Goal: Task Accomplishment & Management: Use online tool/utility

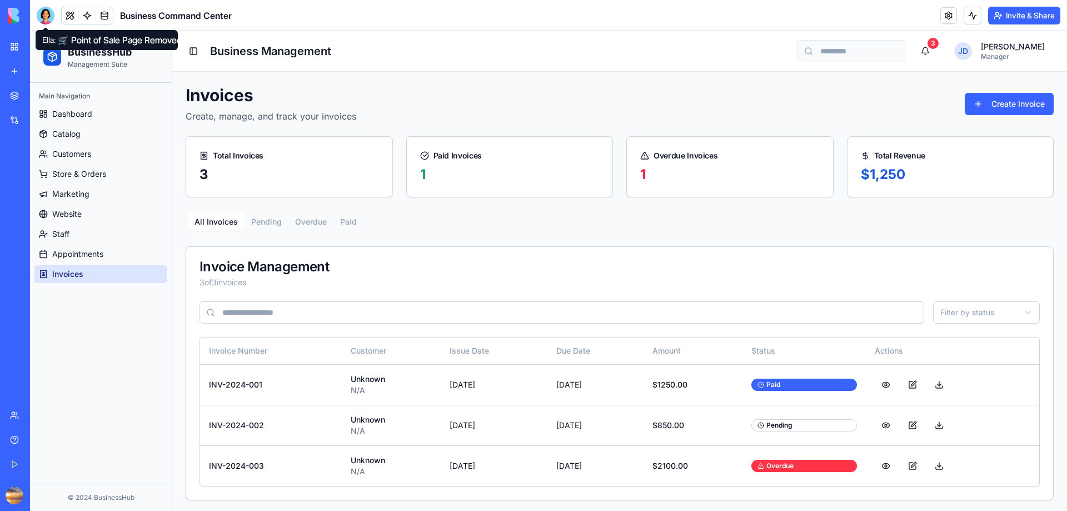
click at [46, 11] on div at bounding box center [46, 16] width 18 height 18
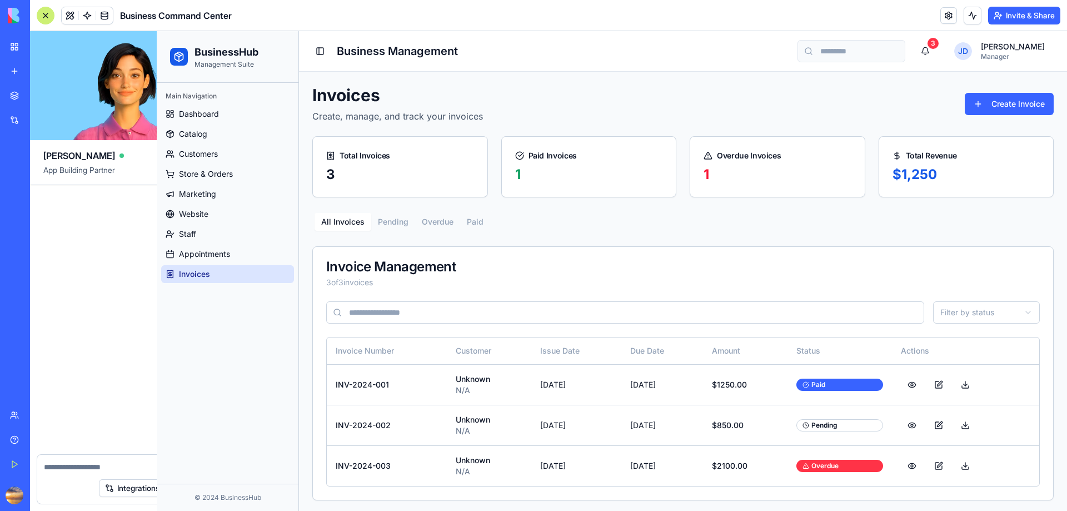
scroll to position [7251, 0]
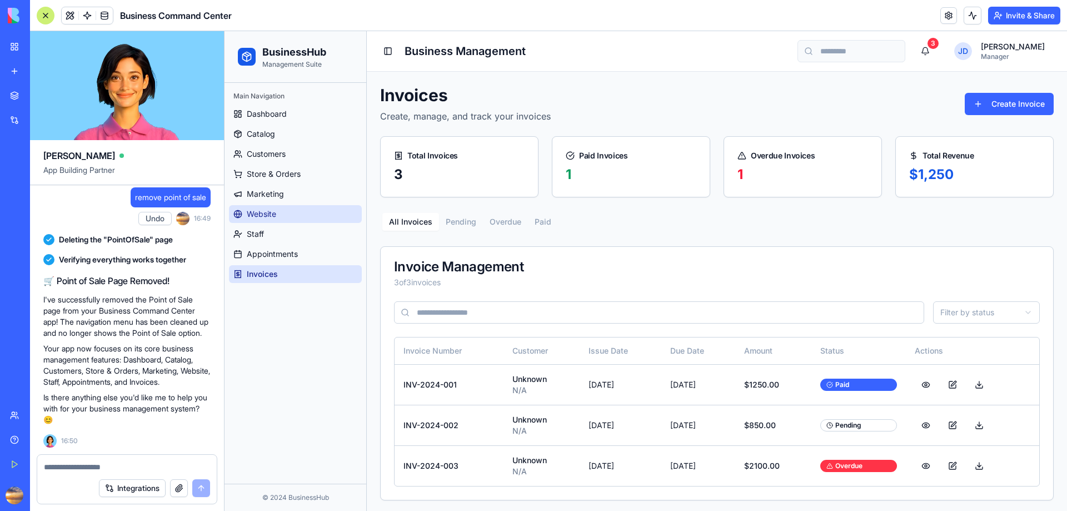
click at [277, 221] on link "Website" at bounding box center [295, 214] width 133 height 18
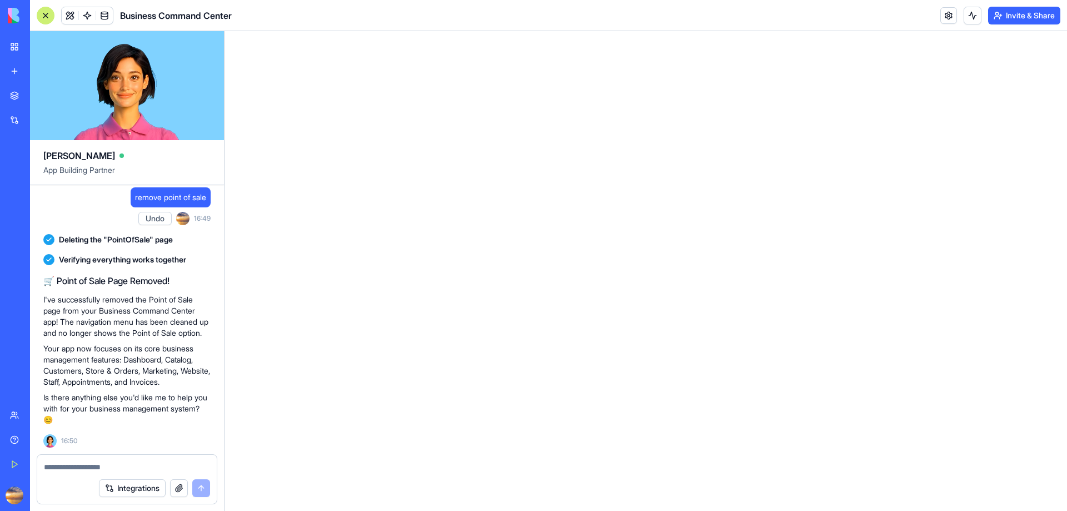
click at [74, 467] on textarea at bounding box center [127, 466] width 166 height 11
type textarea "**********"
click at [202, 487] on button "submit" at bounding box center [201, 488] width 18 height 18
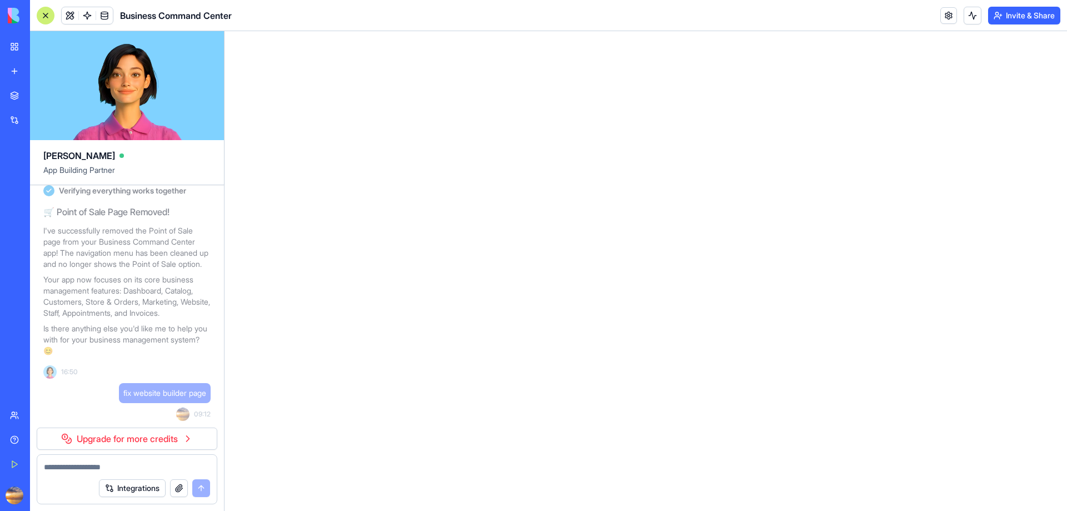
scroll to position [7320, 0]
click at [121, 439] on link "Upgrade for more credits" at bounding box center [127, 438] width 181 height 22
click at [97, 440] on link "Upgrade for more credits" at bounding box center [127, 438] width 181 height 22
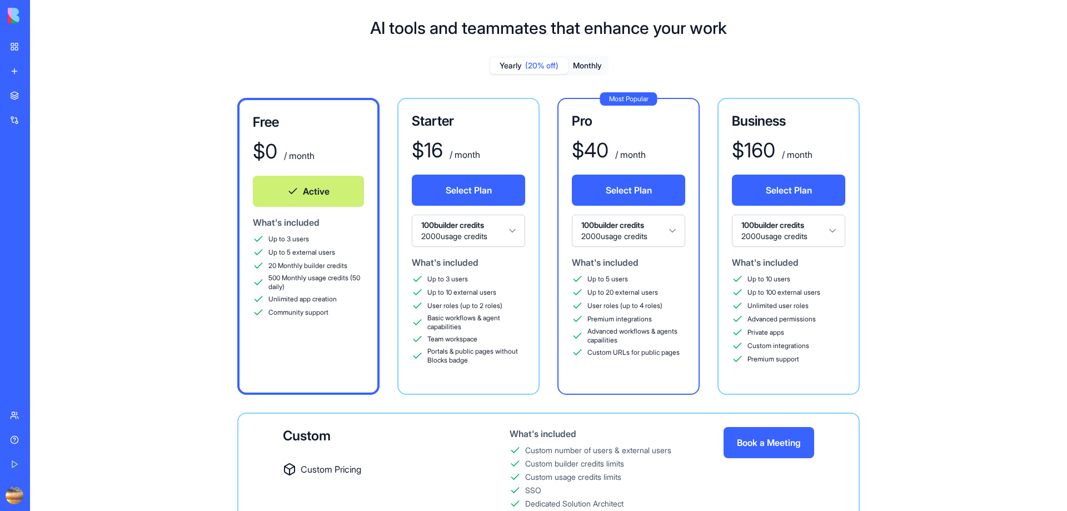
click at [16, 20] on img at bounding box center [42, 16] width 69 height 16
